Goal: Task Accomplishment & Management: Use online tool/utility

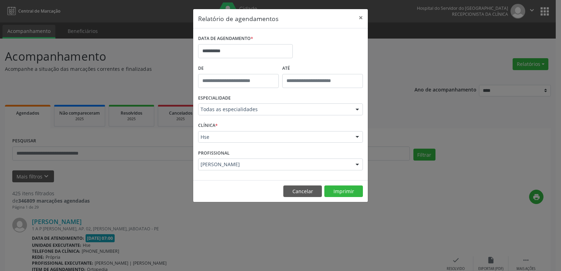
scroll to position [35, 0]
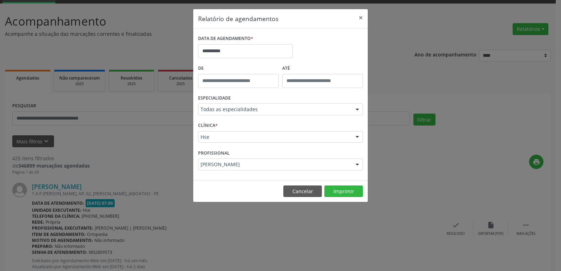
click at [357, 109] on div at bounding box center [357, 110] width 11 height 12
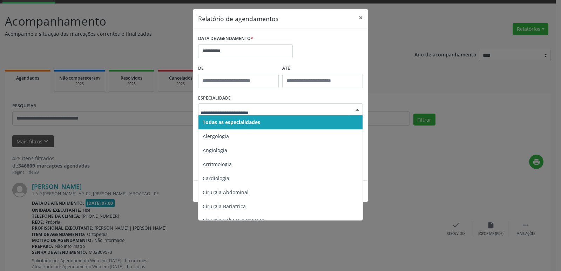
click at [262, 122] on span "Todas as especialidades" at bounding box center [280, 122] width 165 height 14
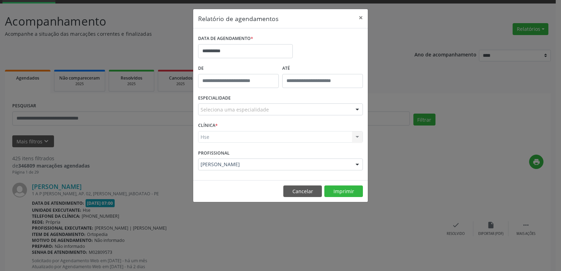
click at [355, 136] on div "Hse Hse Nenhum resultado encontrado para: " " Não há nenhuma opção para ser exi…" at bounding box center [280, 137] width 165 height 12
click at [357, 137] on div "Hse Hse Nenhum resultado encontrado para: " " Não há nenhuma opção para ser exi…" at bounding box center [280, 137] width 165 height 12
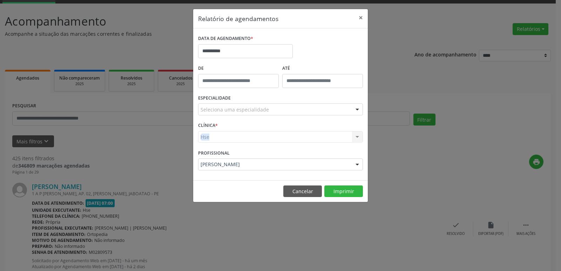
click at [357, 137] on div "Hse Hse Nenhum resultado encontrado para: " " Não há nenhuma opção para ser exi…" at bounding box center [280, 137] width 165 height 12
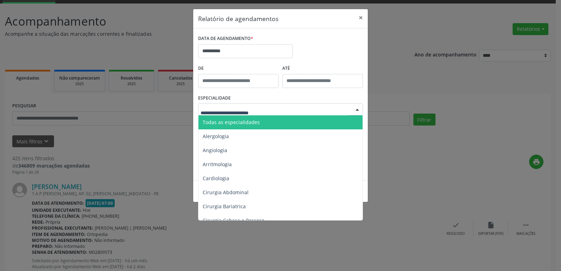
click at [357, 107] on div at bounding box center [357, 110] width 11 height 12
click at [276, 122] on span "Todas as especialidades" at bounding box center [280, 122] width 165 height 14
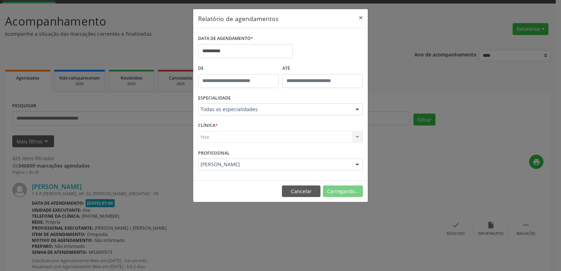
click at [358, 138] on div "Hse Hse Nenhum resultado encontrado para: " " Não há nenhuma opção para ser exi…" at bounding box center [280, 137] width 165 height 12
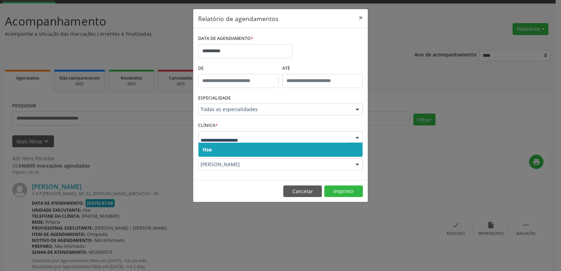
click at [358, 138] on div at bounding box center [357, 137] width 11 height 12
click at [249, 152] on span "Hse" at bounding box center [280, 150] width 164 height 14
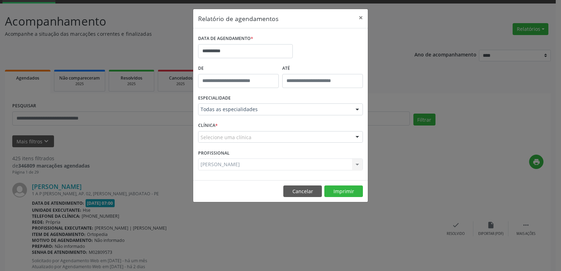
click at [358, 137] on div at bounding box center [357, 137] width 11 height 12
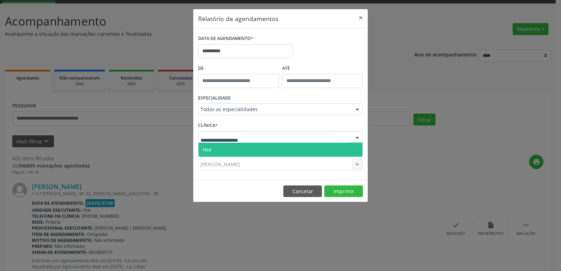
click at [250, 152] on span "Hse" at bounding box center [280, 150] width 164 height 14
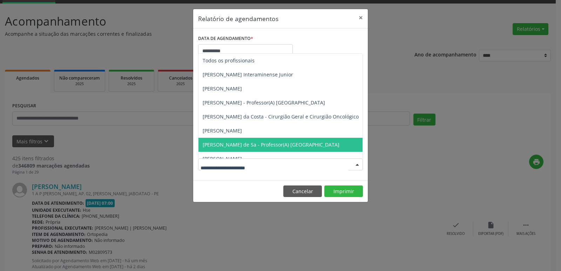
click at [358, 165] on div at bounding box center [357, 165] width 11 height 12
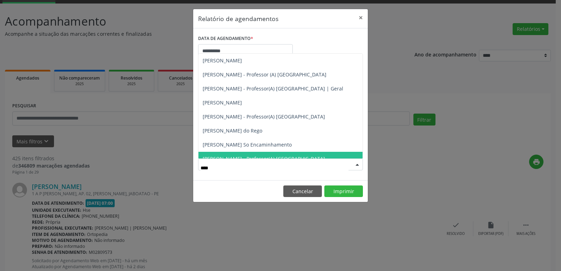
type input "*****"
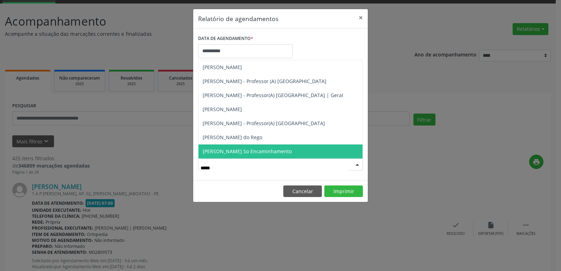
click at [289, 152] on span "[PERSON_NAME] So Encaminhamento" at bounding box center [247, 151] width 89 height 7
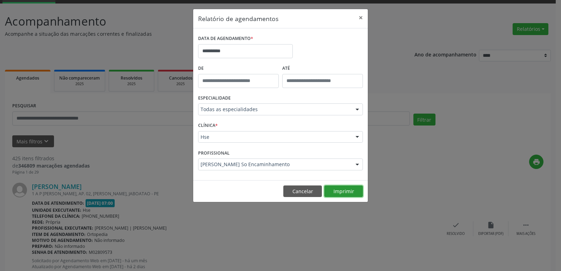
click at [343, 192] on button "Imprimir" at bounding box center [343, 191] width 39 height 12
click at [338, 191] on button "Imprimir" at bounding box center [343, 191] width 39 height 12
click at [333, 193] on button "Imprimir" at bounding box center [343, 191] width 39 height 12
click at [347, 191] on button "Imprimir" at bounding box center [343, 191] width 39 height 12
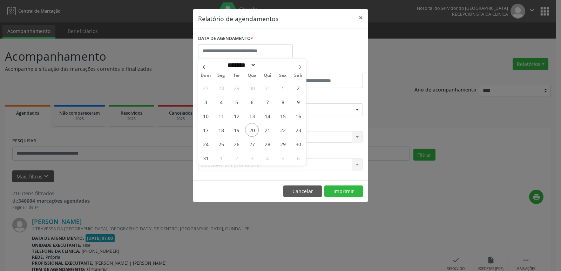
select select "*"
click at [219, 143] on span "25" at bounding box center [221, 144] width 14 height 14
type input "**********"
click at [221, 146] on span "25" at bounding box center [221, 144] width 14 height 14
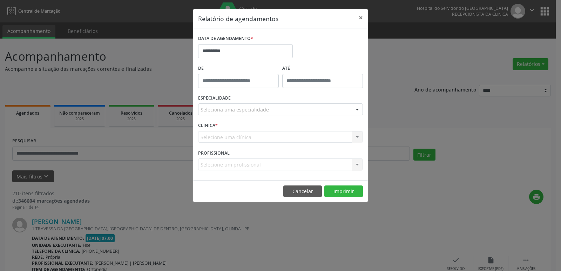
click at [221, 146] on div "CLÍNICA * Selecione uma clínica Nenhum resultado encontrado para: " " Não há ne…" at bounding box center [280, 133] width 168 height 27
click at [356, 109] on div at bounding box center [357, 110] width 11 height 12
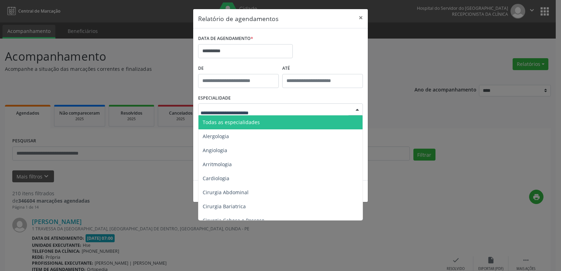
click at [266, 114] on input "text" at bounding box center [275, 113] width 148 height 14
click at [267, 113] on input "text" at bounding box center [275, 113] width 148 height 14
click at [254, 122] on span "Todas as especialidades" at bounding box center [231, 122] width 57 height 7
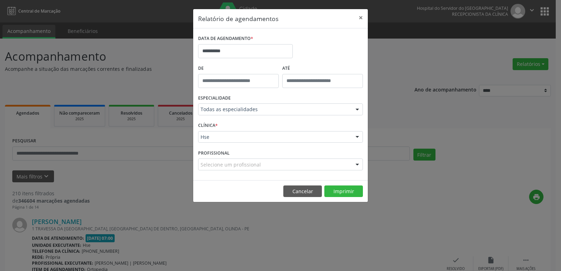
click at [359, 136] on div at bounding box center [357, 137] width 11 height 12
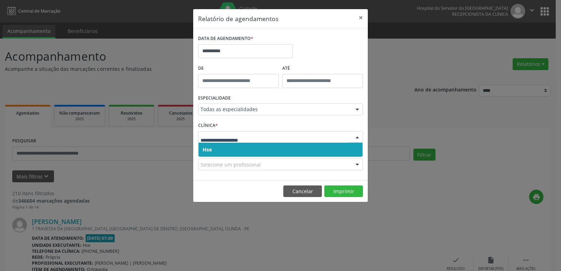
click at [238, 149] on span "Hse" at bounding box center [280, 150] width 164 height 14
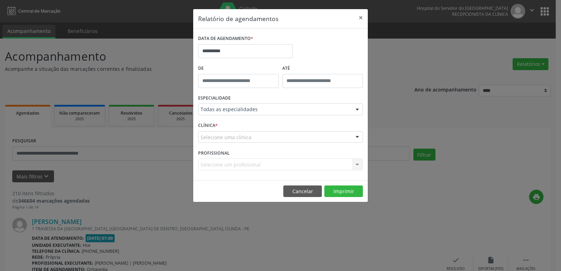
click at [360, 136] on div at bounding box center [357, 137] width 11 height 12
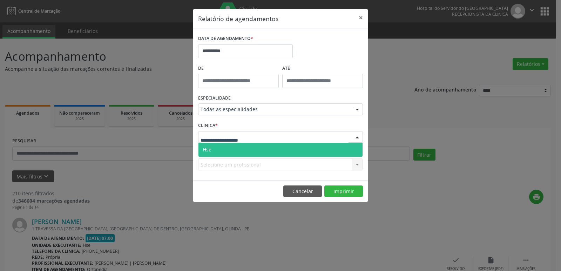
click at [264, 152] on span "Hse" at bounding box center [280, 150] width 164 height 14
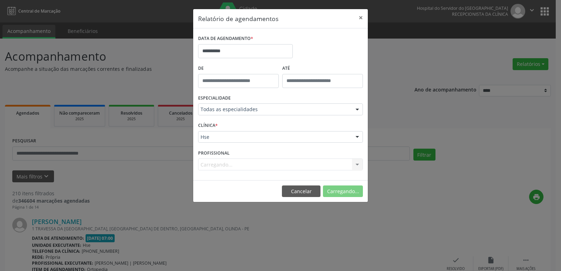
click at [354, 164] on div "Carregando... Nenhum resultado encontrado para: " " Não há nenhuma opção para s…" at bounding box center [280, 164] width 165 height 12
click at [356, 165] on div "Carregando... Nenhum resultado encontrado para: " " Não há nenhuma opção para s…" at bounding box center [280, 164] width 165 height 12
click at [358, 164] on div at bounding box center [357, 165] width 11 height 12
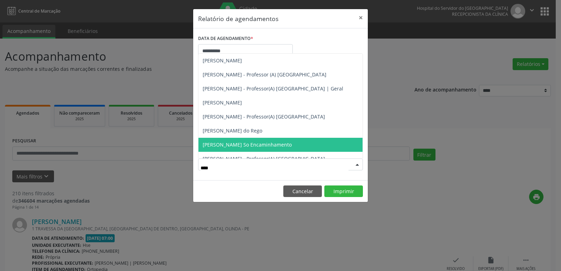
type input "*****"
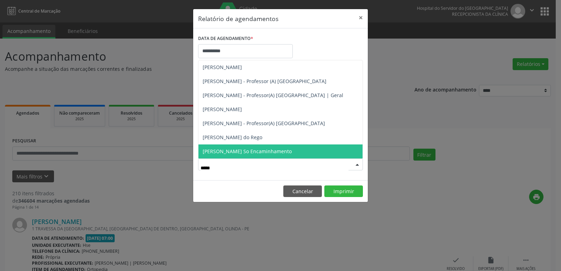
click at [315, 152] on span "[PERSON_NAME] So Encaminhamento" at bounding box center [280, 151] width 164 height 14
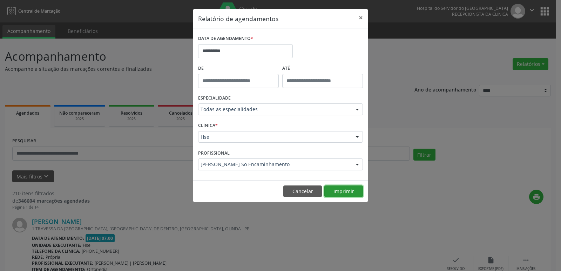
click at [343, 192] on button "Imprimir" at bounding box center [343, 191] width 39 height 12
